Goal: Task Accomplishment & Management: Use online tool/utility

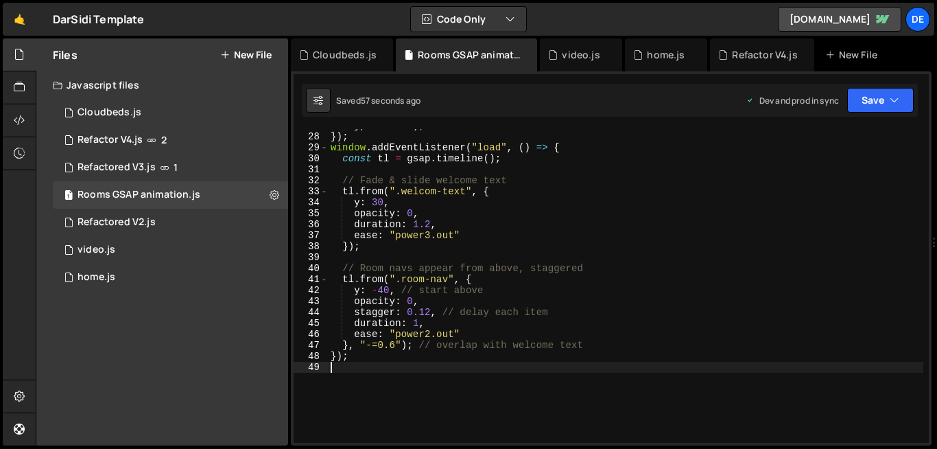
scroll to position [296, 0]
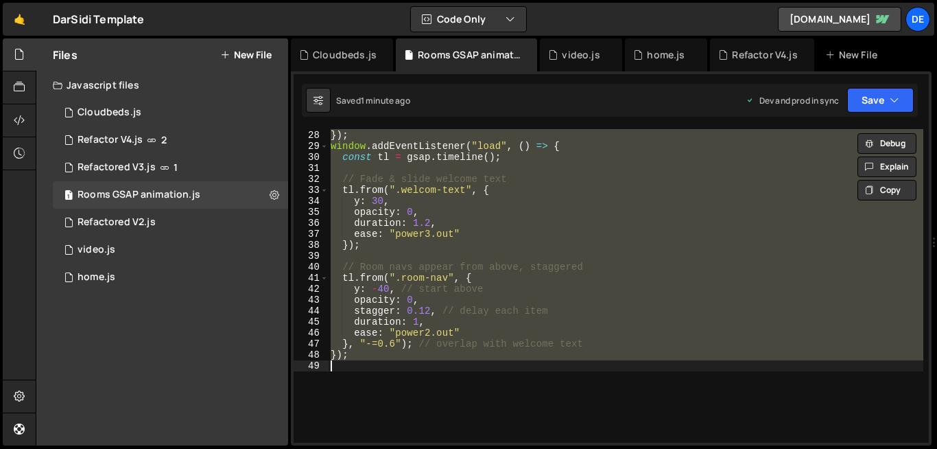
click at [447, 279] on div "} , "-=0.8" ) ; }) ; window . addEventListener ( "load" , ( ) => { const tl = g…" at bounding box center [626, 286] width 596 height 314
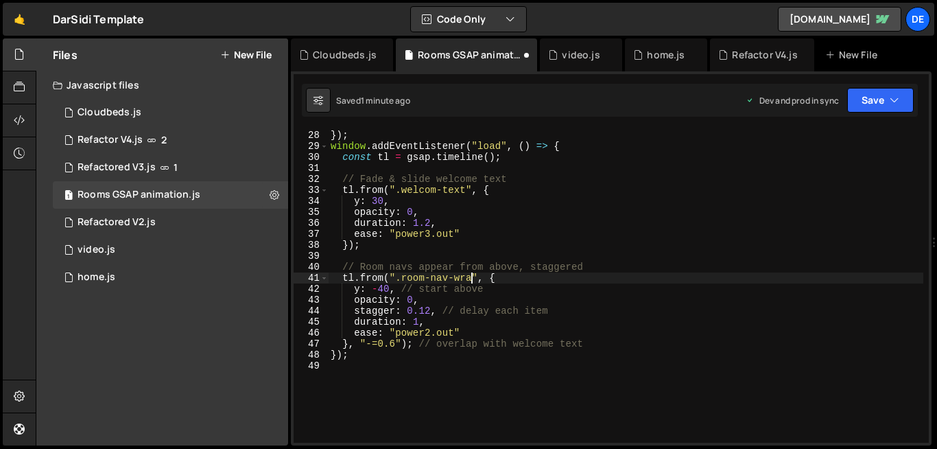
scroll to position [0, 10]
type textarea "tl.from(".room-nav-wrap", {"
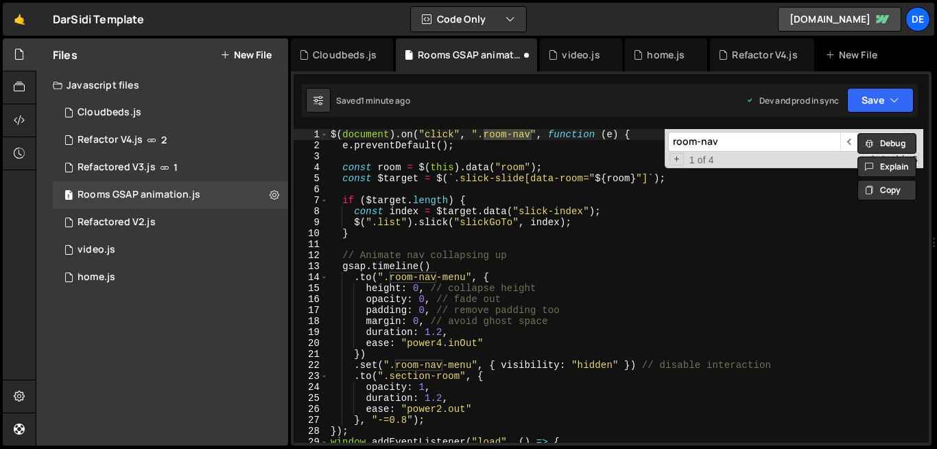
scroll to position [0, 0]
type input "room-nav"
type textarea "if ($target.length) {"
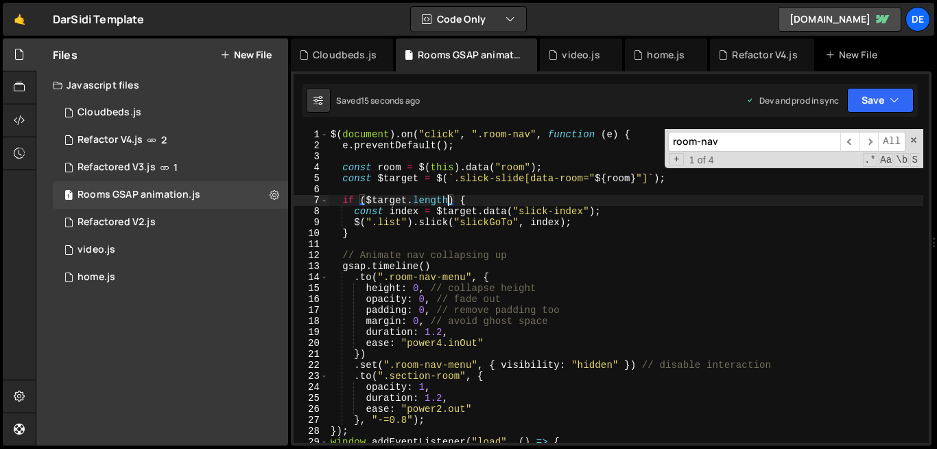
click at [450, 203] on div "$ ( document ) . on ( "click" , ".room-nav" , function ( e ) { e . preventDefau…" at bounding box center [626, 297] width 596 height 336
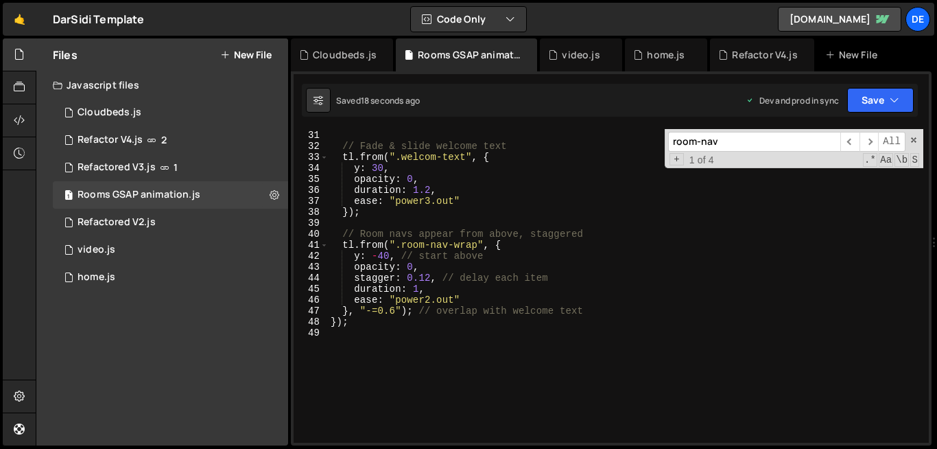
scroll to position [329, 0]
click at [526, 360] on div "const tl = gsap . timeline ( ) ; // [PERSON_NAME] & slide welcome text tl . fro…" at bounding box center [626, 287] width 596 height 336
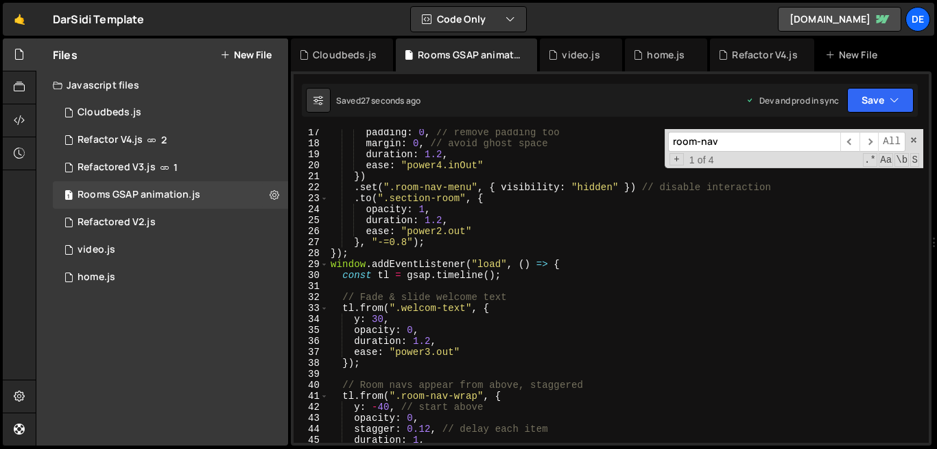
scroll to position [186, 0]
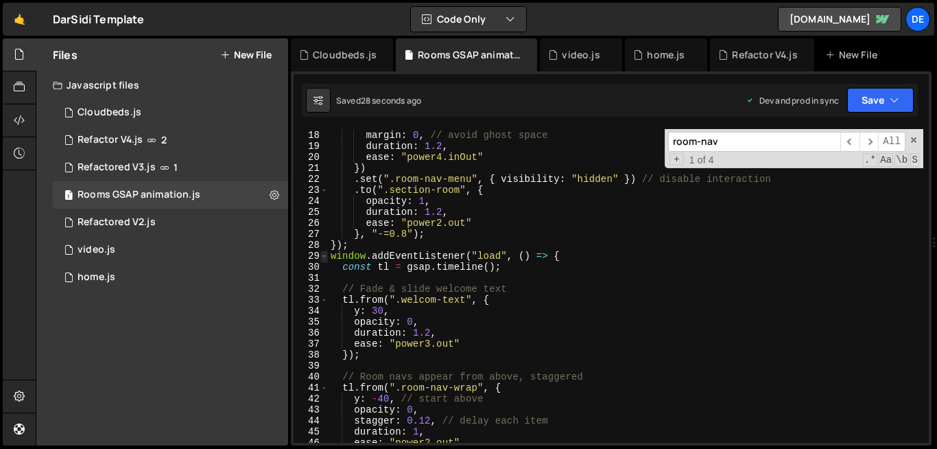
click at [324, 259] on span at bounding box center [324, 255] width 8 height 11
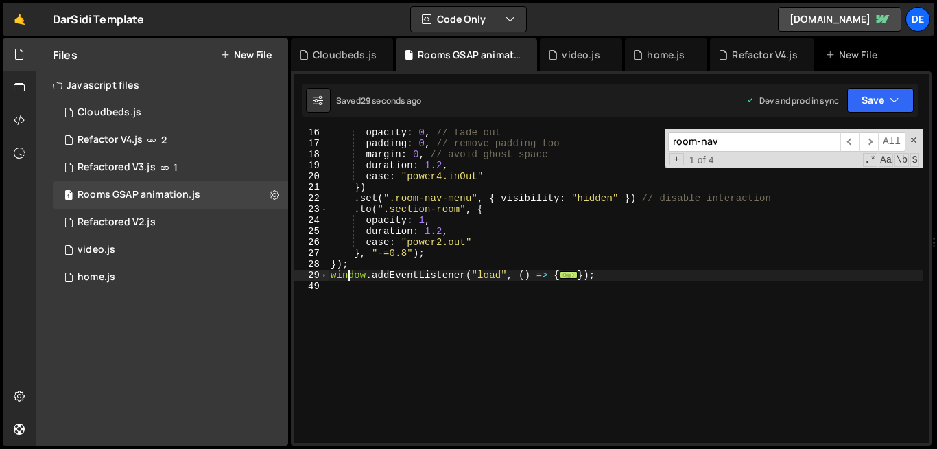
click at [349, 275] on div "opacity : 0 , // fade out padding : 0 , // remove padding too margin : 0 , // a…" at bounding box center [626, 295] width 596 height 336
click at [351, 275] on div "opacity : 0 , // fade out padding : 0 , // remove padding too margin : 0 , // a…" at bounding box center [626, 295] width 596 height 336
click at [351, 275] on div "opacity : 0 , // fade out padding : 0 , // remove padding too margin : 0 , // a…" at bounding box center [626, 286] width 596 height 314
click at [351, 275] on div "opacity : 0 , // fade out padding : 0 , // remove padding too margin : 0 , // a…" at bounding box center [626, 295] width 596 height 336
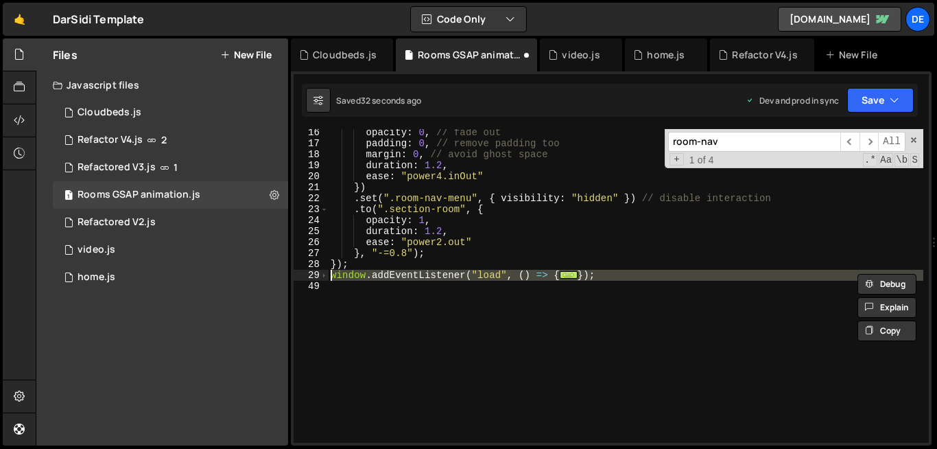
click at [351, 275] on div "opacity : 0 , // fade out padding : 0 , // remove padding too margin : 0 , // a…" at bounding box center [626, 295] width 596 height 336
type textarea "window.addEventListener("load", () => { const tl = gsap.timeline();"
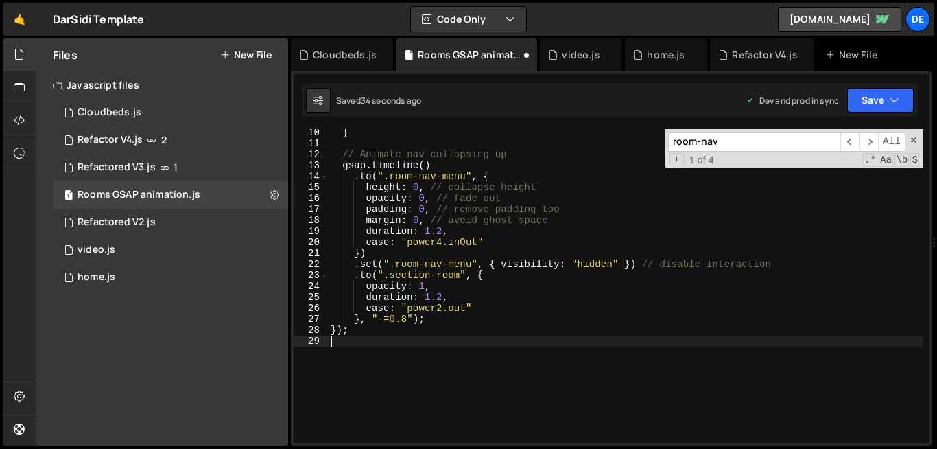
scroll to position [0, 0]
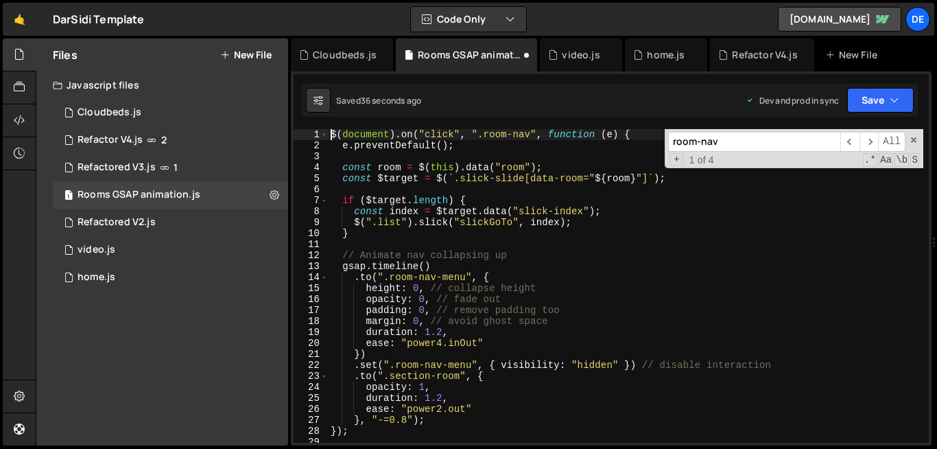
click at [329, 135] on div "$ ( document ) . on ( "click" , ".room-nav" , function ( e ) { e . preventDefau…" at bounding box center [626, 297] width 596 height 336
type textarea "$(document).on("click", ".room-nav", function (e) {"
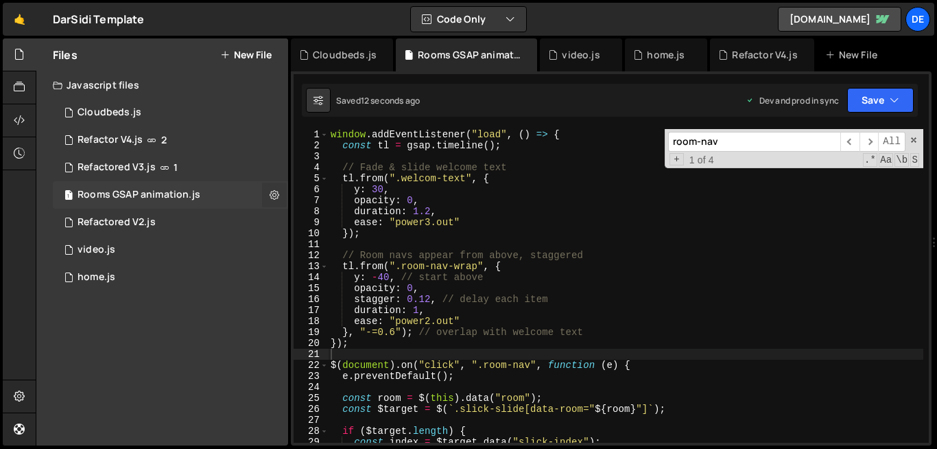
click at [282, 197] on button at bounding box center [274, 195] width 25 height 25
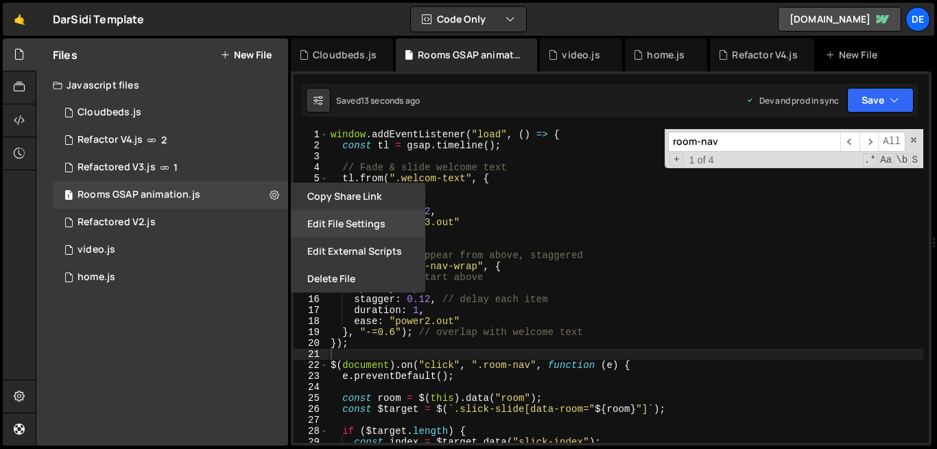
click at [326, 227] on button "Edit File Settings" at bounding box center [358, 223] width 135 height 27
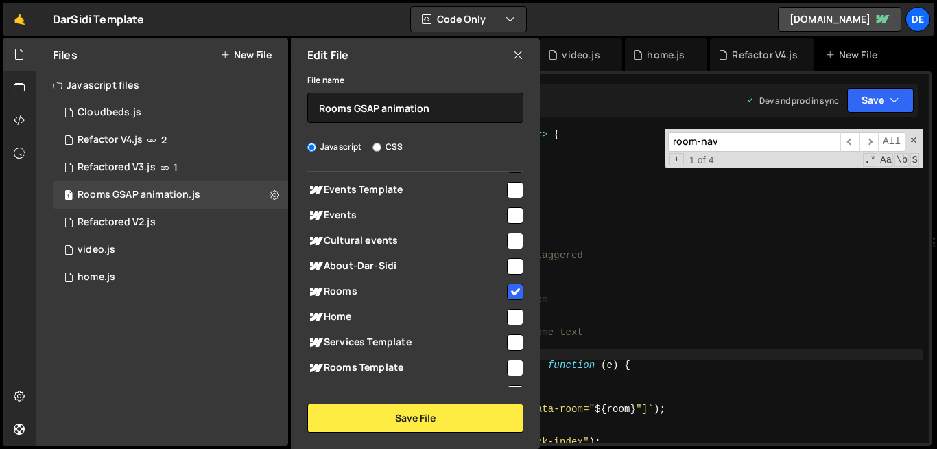
scroll to position [123, 0]
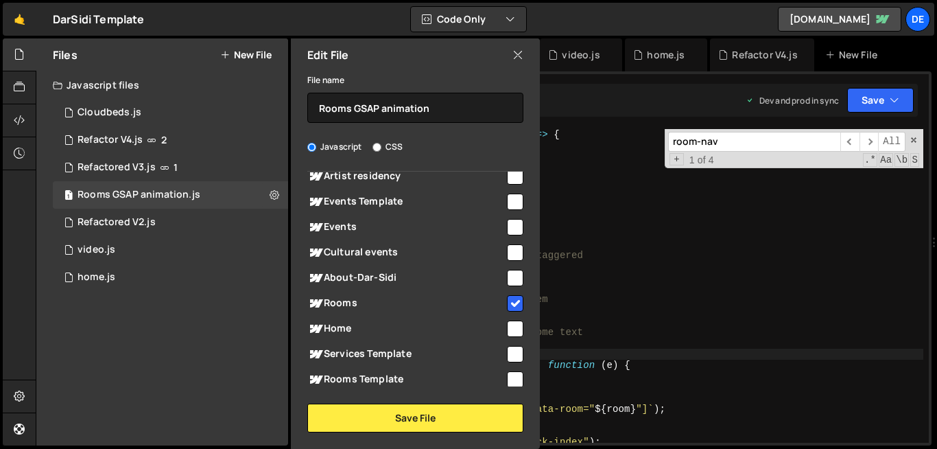
click at [519, 55] on icon at bounding box center [518, 54] width 11 height 15
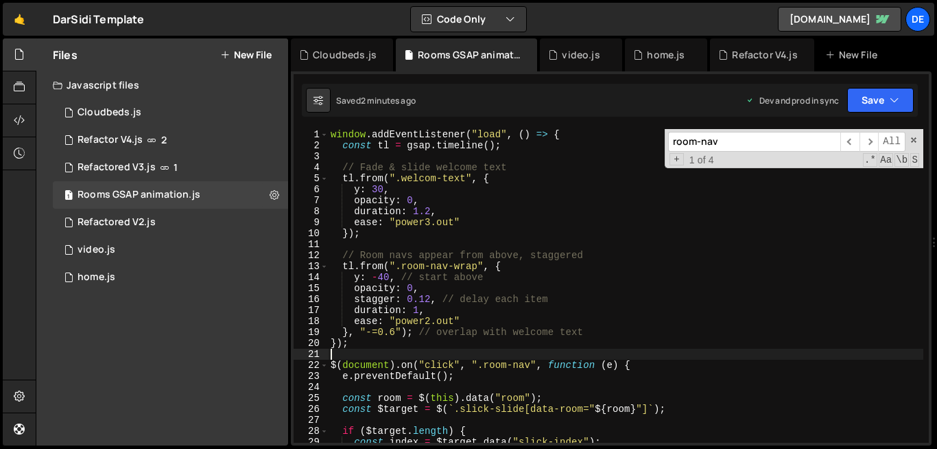
drag, startPoint x: 325, startPoint y: 130, endPoint x: 381, endPoint y: 259, distance: 140.8
click at [381, 259] on div "1 2 3 4 5 6 7 8 9 10 11 12 13 14 15 16 17 18 19 20 21 22 23 24 25 26 27 28 29 3…" at bounding box center [611, 286] width 635 height 314
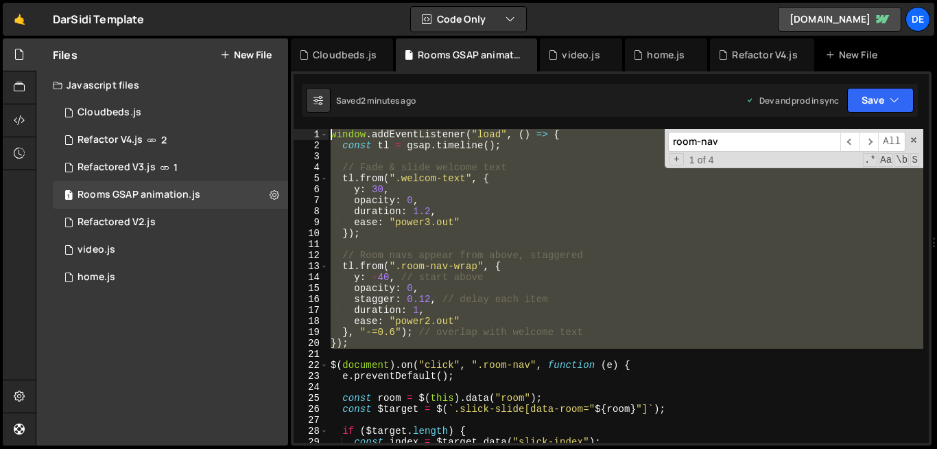
drag, startPoint x: 356, startPoint y: 349, endPoint x: 324, endPoint y: 126, distance: 225.3
click at [324, 126] on div "$('.list').on('afterChange', function (event, slick, currentSlide) { 171 172 17…" at bounding box center [611, 258] width 641 height 374
type textarea "window.addEventListener("load", () => { const tl = gsap.timeline();"
paste textarea
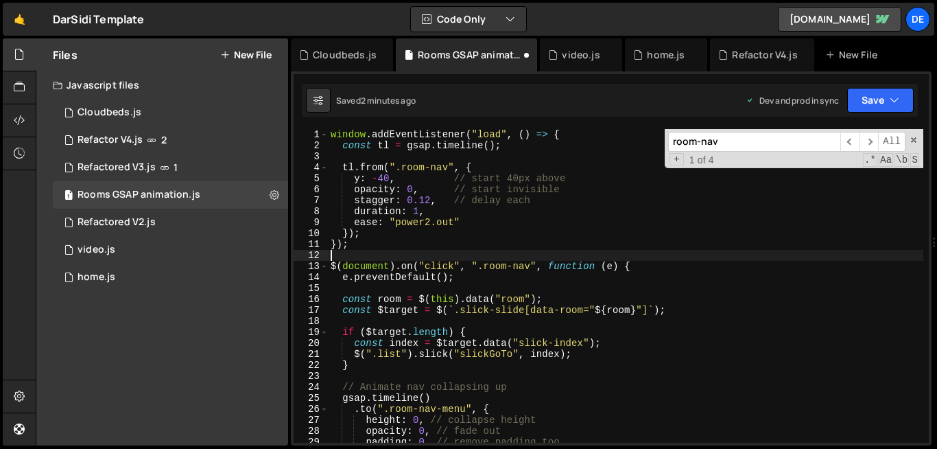
type textarea "});"
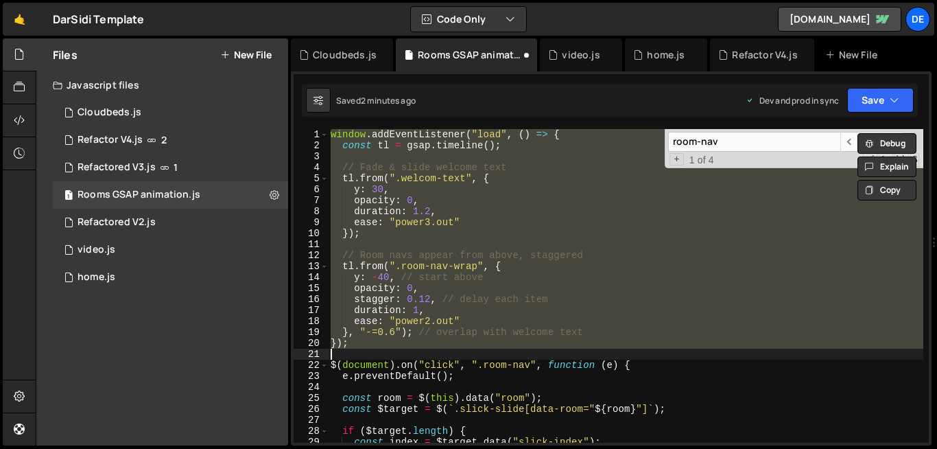
click at [585, 241] on div "window . addEventListener ( "load" , ( ) => { const tl = gsap . timeline ( ) ; …" at bounding box center [626, 286] width 596 height 314
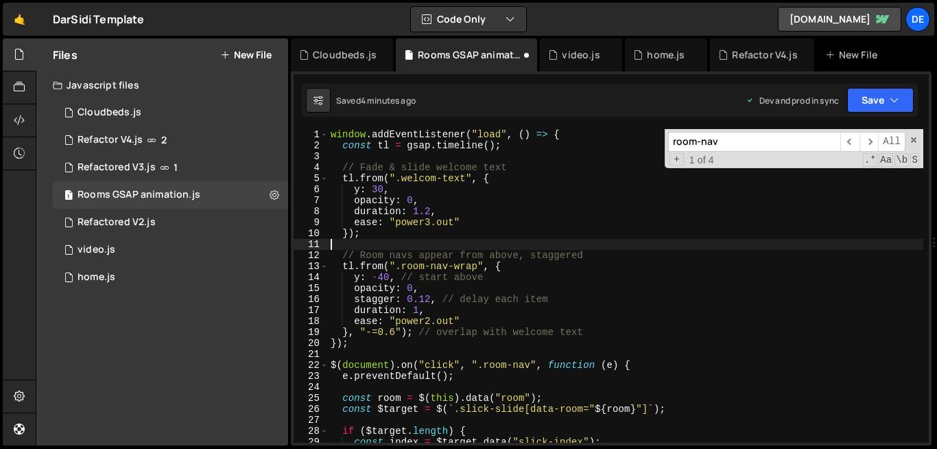
paste textarea "[DOMAIN_NAME](".room-nav", { backgroundColor: "red" })"
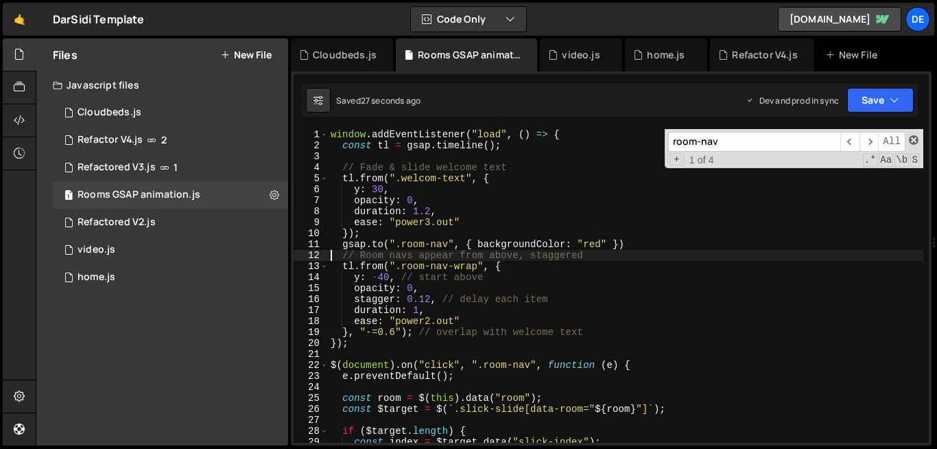
click at [915, 139] on span at bounding box center [914, 140] width 10 height 10
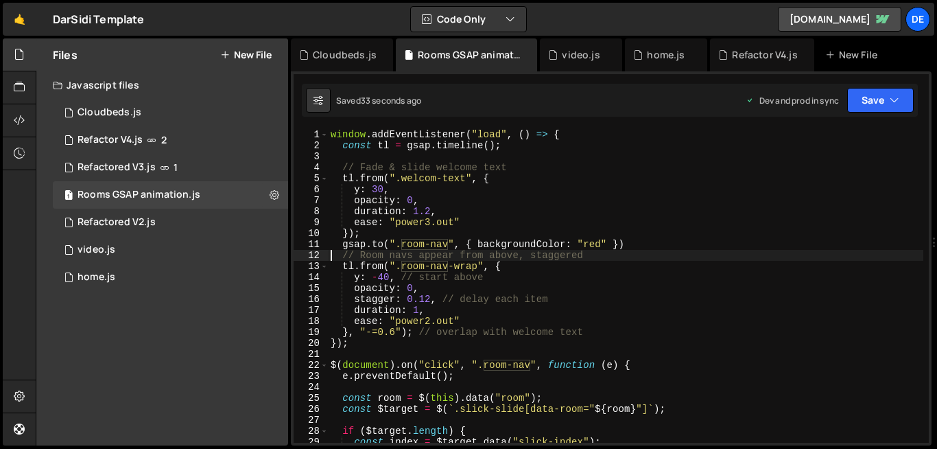
type textarea "});"
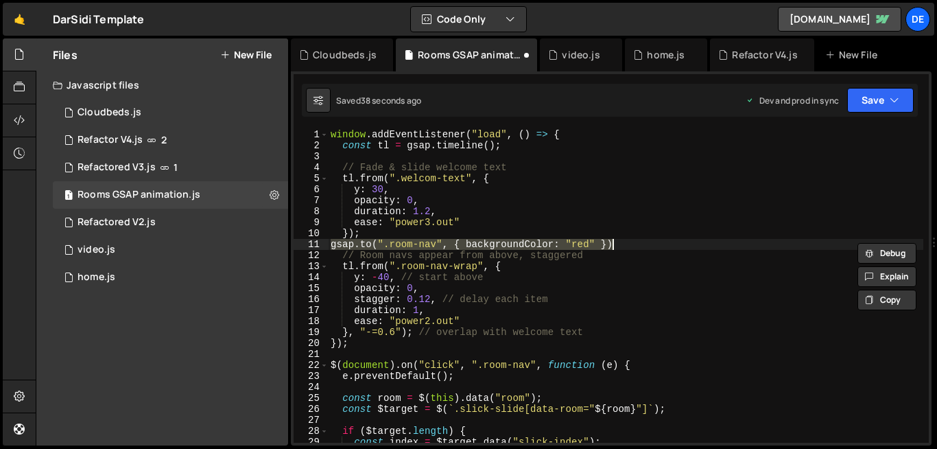
scroll to position [0, 0]
click at [414, 246] on div "window . addEventListener ( "load" , ( ) => { const tl = gsap . timeline ( ) ; …" at bounding box center [626, 286] width 596 height 314
click at [414, 246] on div "window . addEventListener ( "load" , ( ) => { const tl = gsap . timeline ( ) ; …" at bounding box center [626, 297] width 596 height 336
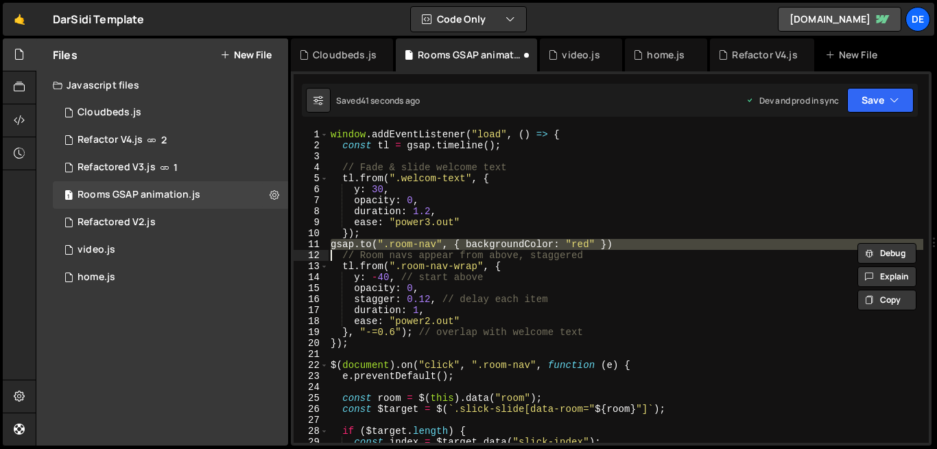
click at [414, 246] on div "window . addEventListener ( "load" , ( ) => { const tl = gsap . timeline ( ) ; …" at bounding box center [626, 297] width 596 height 336
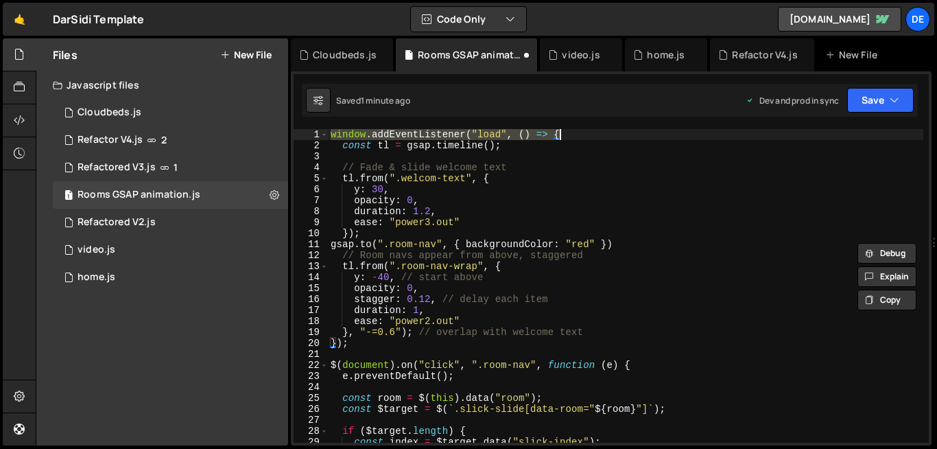
drag, startPoint x: 331, startPoint y: 135, endPoint x: 572, endPoint y: 132, distance: 240.9
click at [572, 132] on div "window . addEventListener ( "load" , ( ) => { const tl = gsap . timeline ( ) ; …" at bounding box center [626, 297] width 596 height 336
type textarea "window.addEventListener("load", () => {"
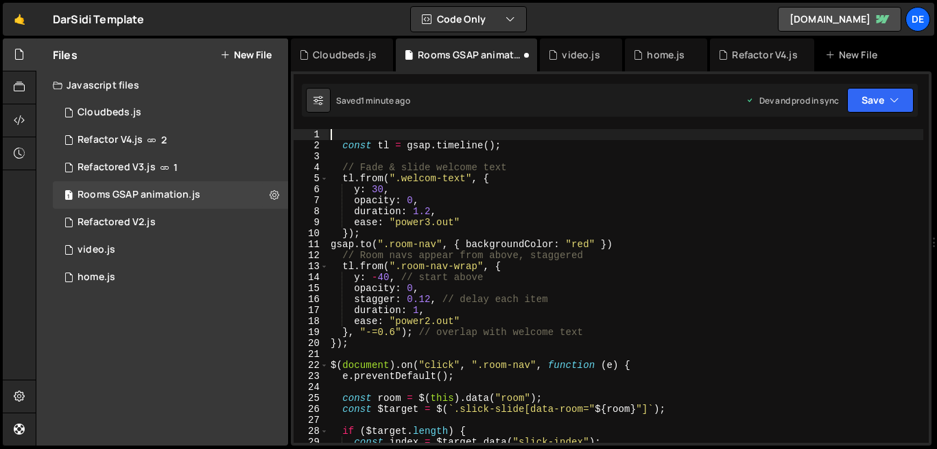
click at [336, 345] on div "const tl = gsap . timeline ( ) ; // [PERSON_NAME] & slide welcome text tl . fro…" at bounding box center [626, 297] width 596 height 336
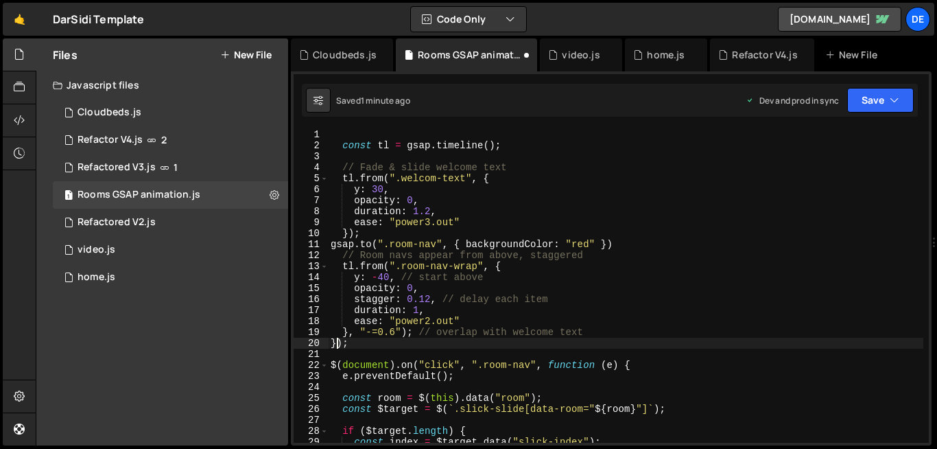
type textarea ");"
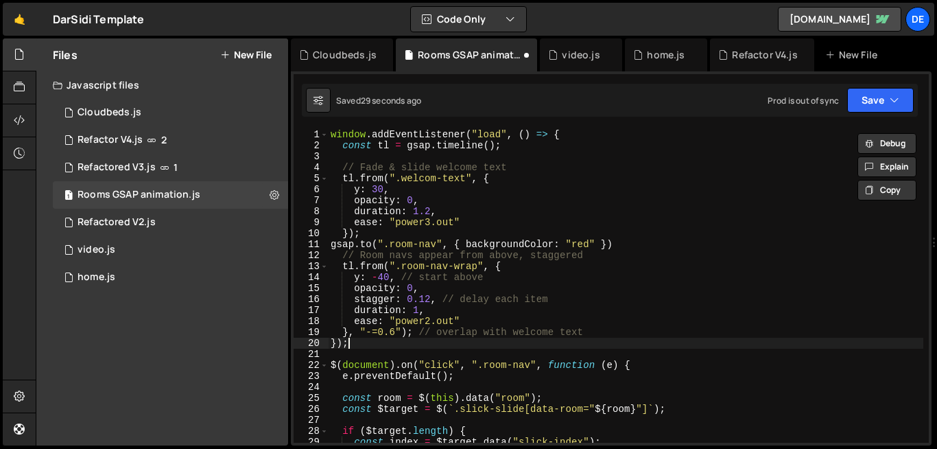
drag, startPoint x: 355, startPoint y: 344, endPoint x: 312, endPoint y: 343, distance: 43.2
click at [312, 343] on div "window.addEventListener("load", () => { 1 2 3 4 5 6 7 8 9 10 11 12 13 14 15 16 …" at bounding box center [611, 286] width 635 height 314
type textarea "});"
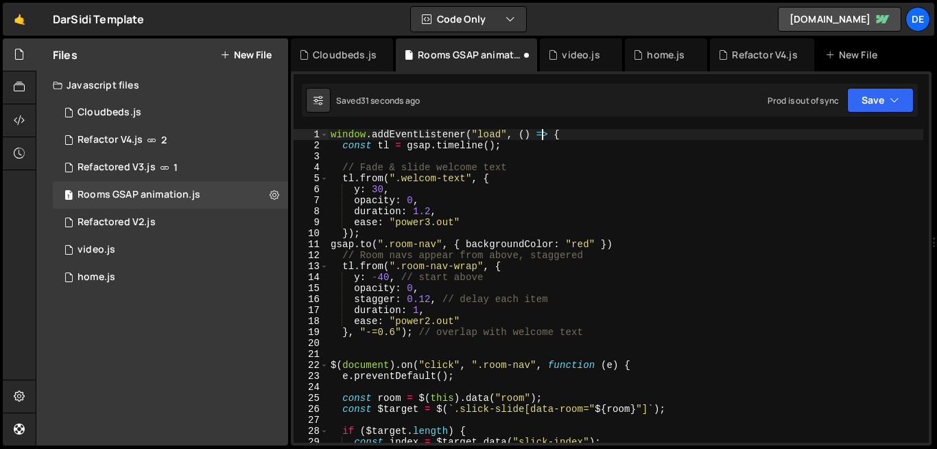
click at [541, 135] on div "window . addEventListener ( "load" , ( ) => { const tl = gsap . timeline ( ) ; …" at bounding box center [626, 297] width 596 height 336
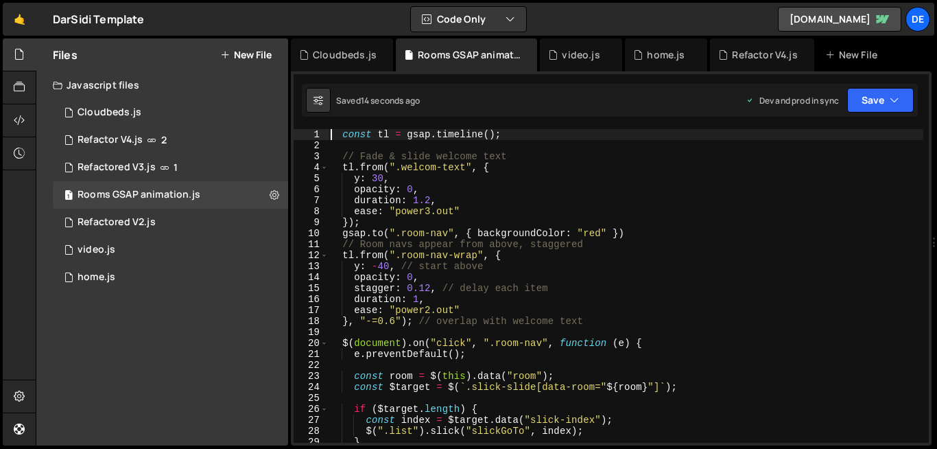
click at [411, 231] on div "const tl = gsap . timeline ( ) ; // [PERSON_NAME] & slide welcome text tl . fro…" at bounding box center [626, 297] width 596 height 336
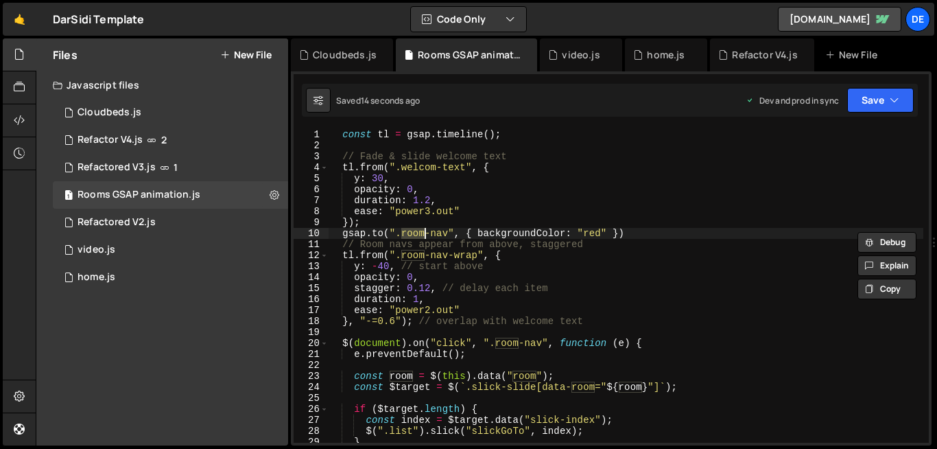
click at [411, 231] on div "const tl = gsap . timeline ( ) ; // [PERSON_NAME] & slide welcome text tl . fro…" at bounding box center [626, 297] width 596 height 336
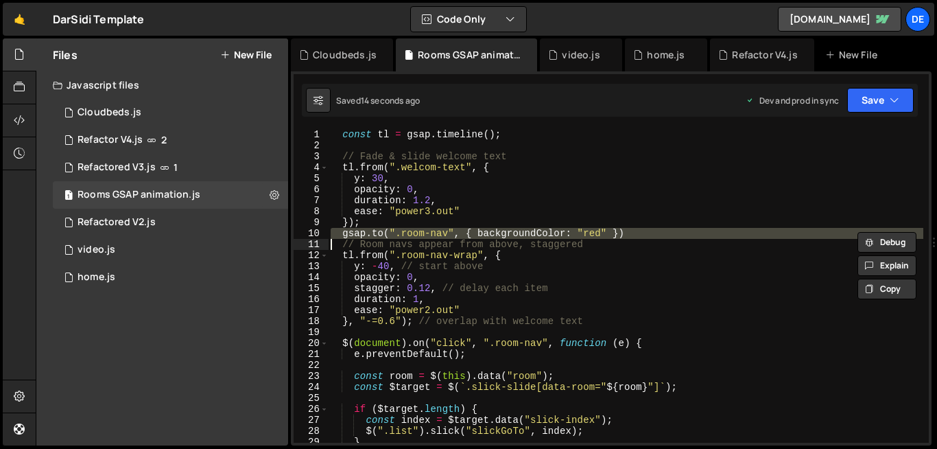
click at [411, 231] on div "const tl = gsap . timeline ( ) ; // [PERSON_NAME] & slide welcome text tl . fro…" at bounding box center [626, 297] width 596 height 336
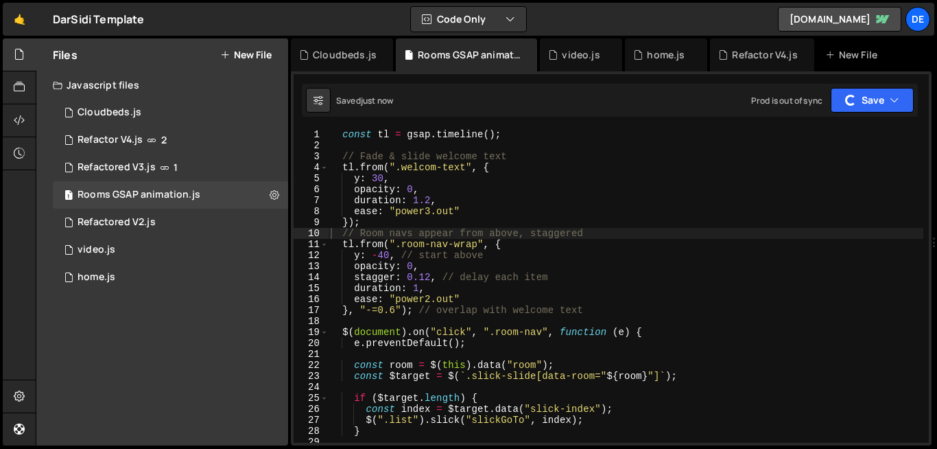
click at [515, 119] on div "$('.list').on('afterChange', function (event, slick, currentSlide) { 171 172 17…" at bounding box center [611, 258] width 641 height 374
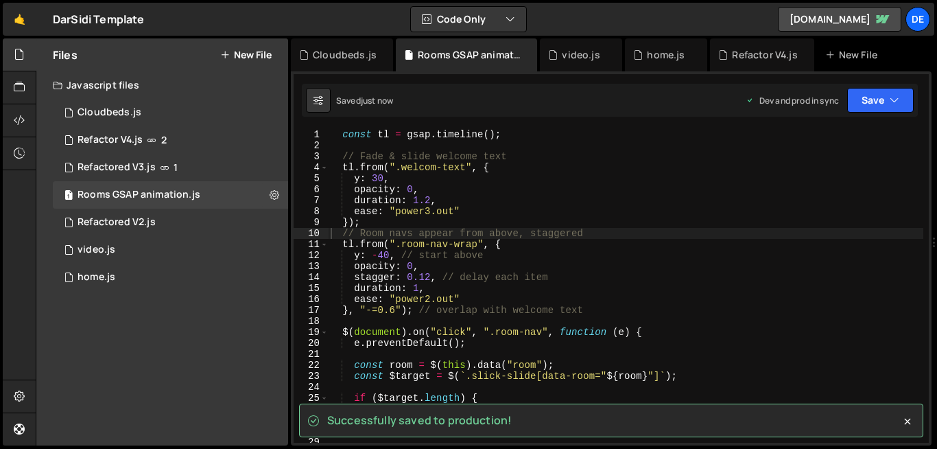
type textarea "opacity: 0,"
click at [502, 188] on div "const tl = gsap . timeline ( ) ; // [PERSON_NAME] & slide welcome text tl . fro…" at bounding box center [626, 297] width 596 height 336
